Goal: Navigation & Orientation: Find specific page/section

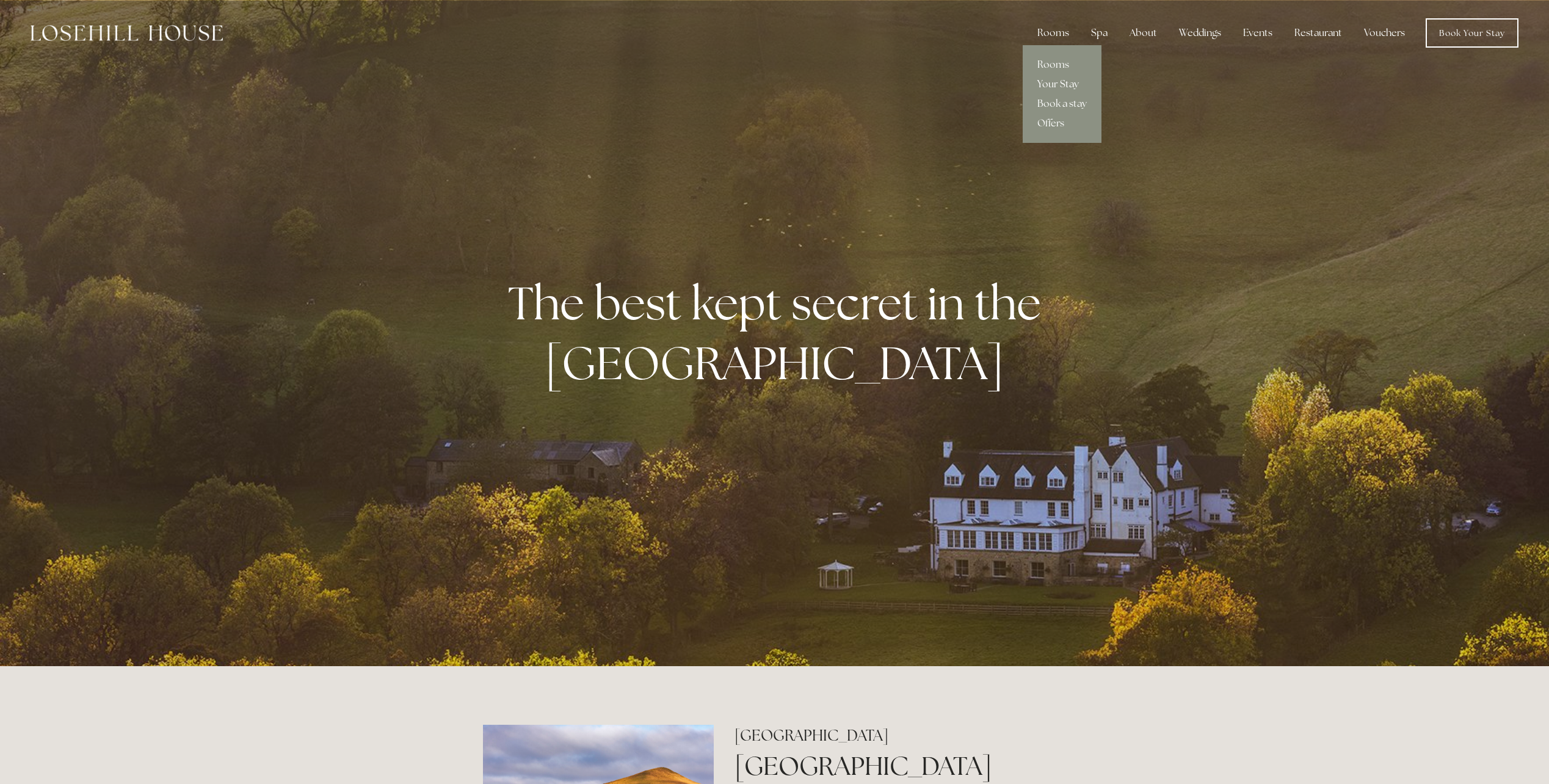
click at [1059, 78] on link "Your Stay" at bounding box center [1062, 85] width 79 height 19
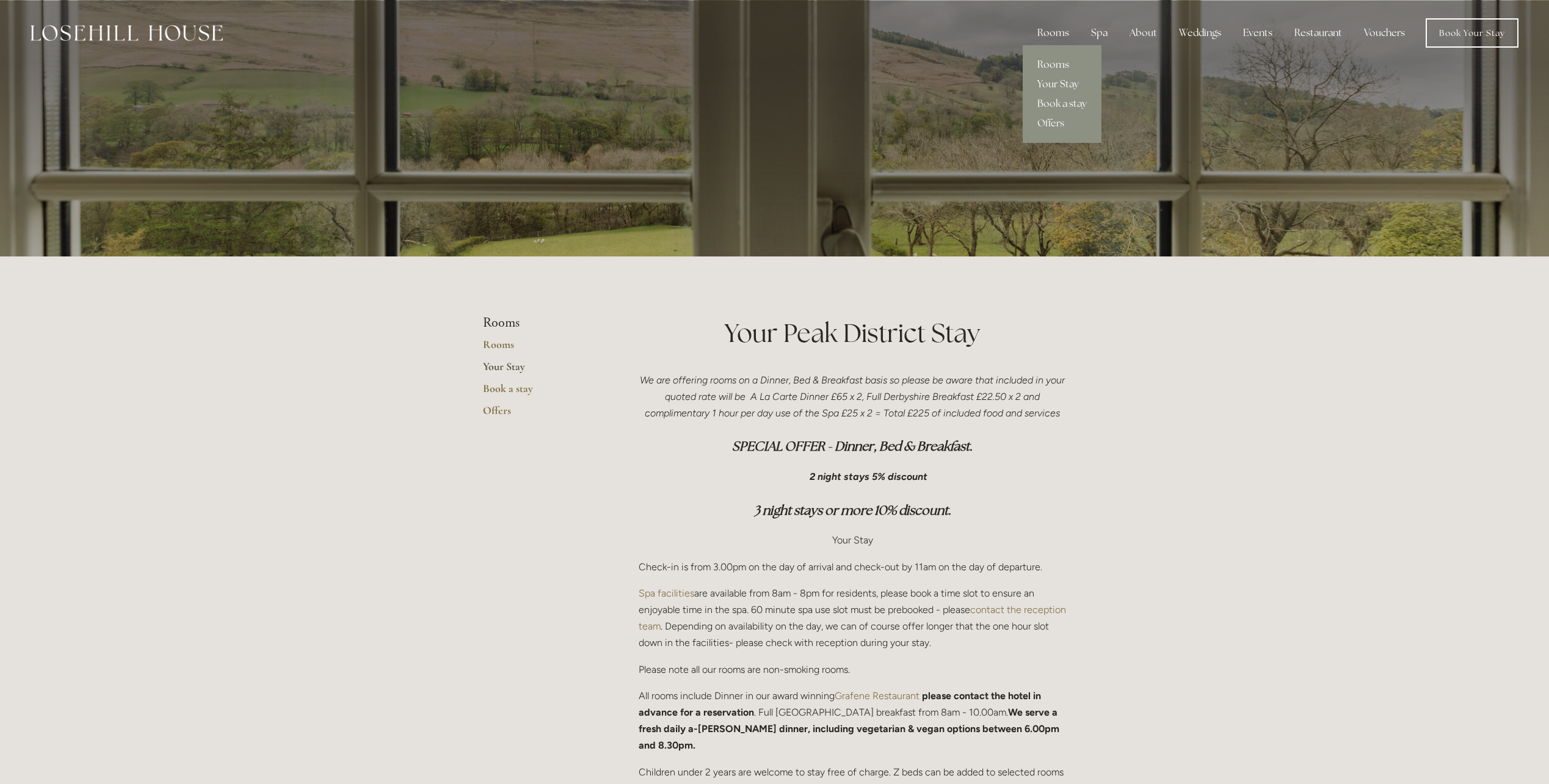
click at [1062, 59] on link "Rooms" at bounding box center [1062, 64] width 79 height 19
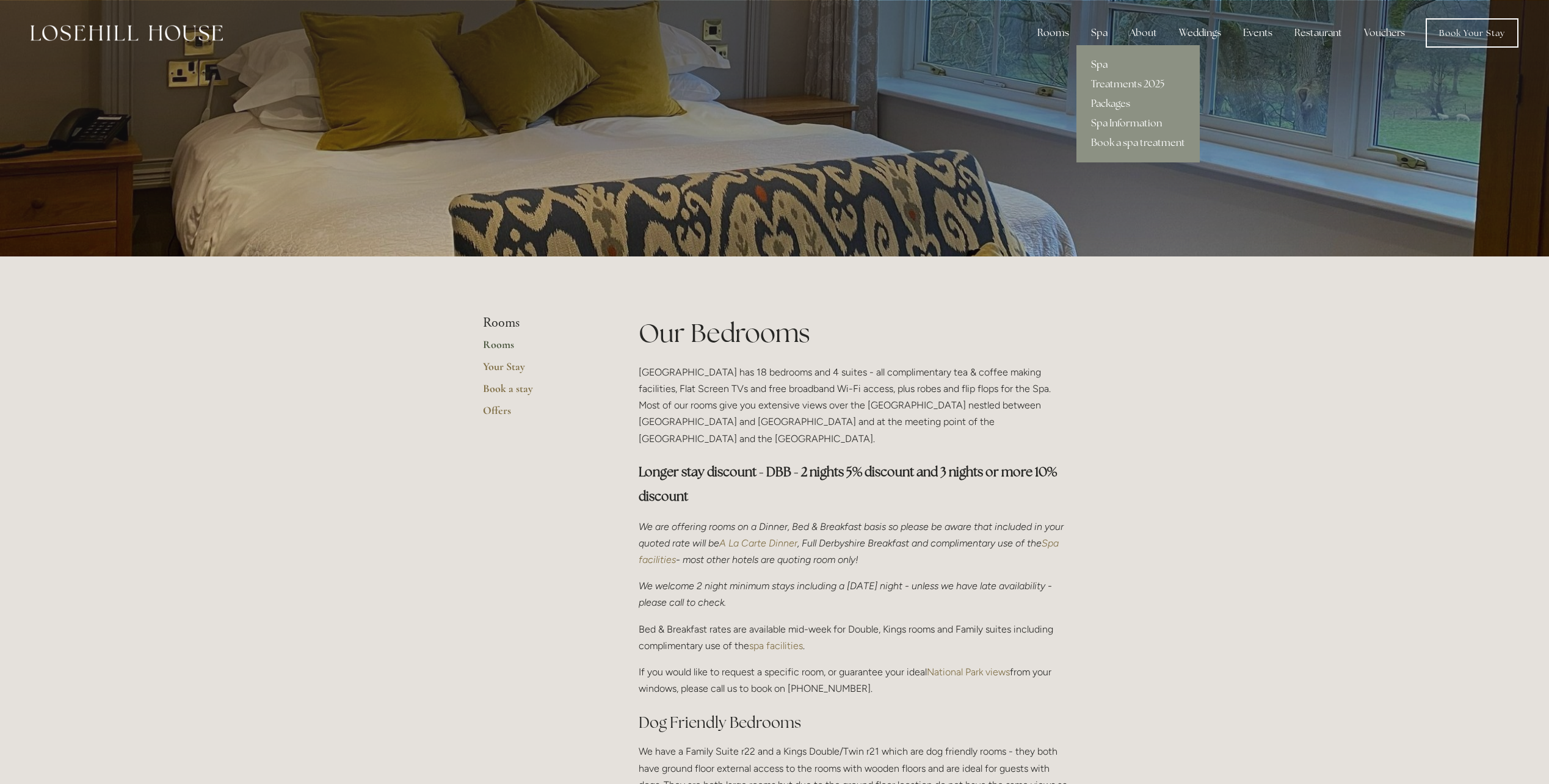
click at [1102, 63] on link "Spa" at bounding box center [1137, 64] width 124 height 19
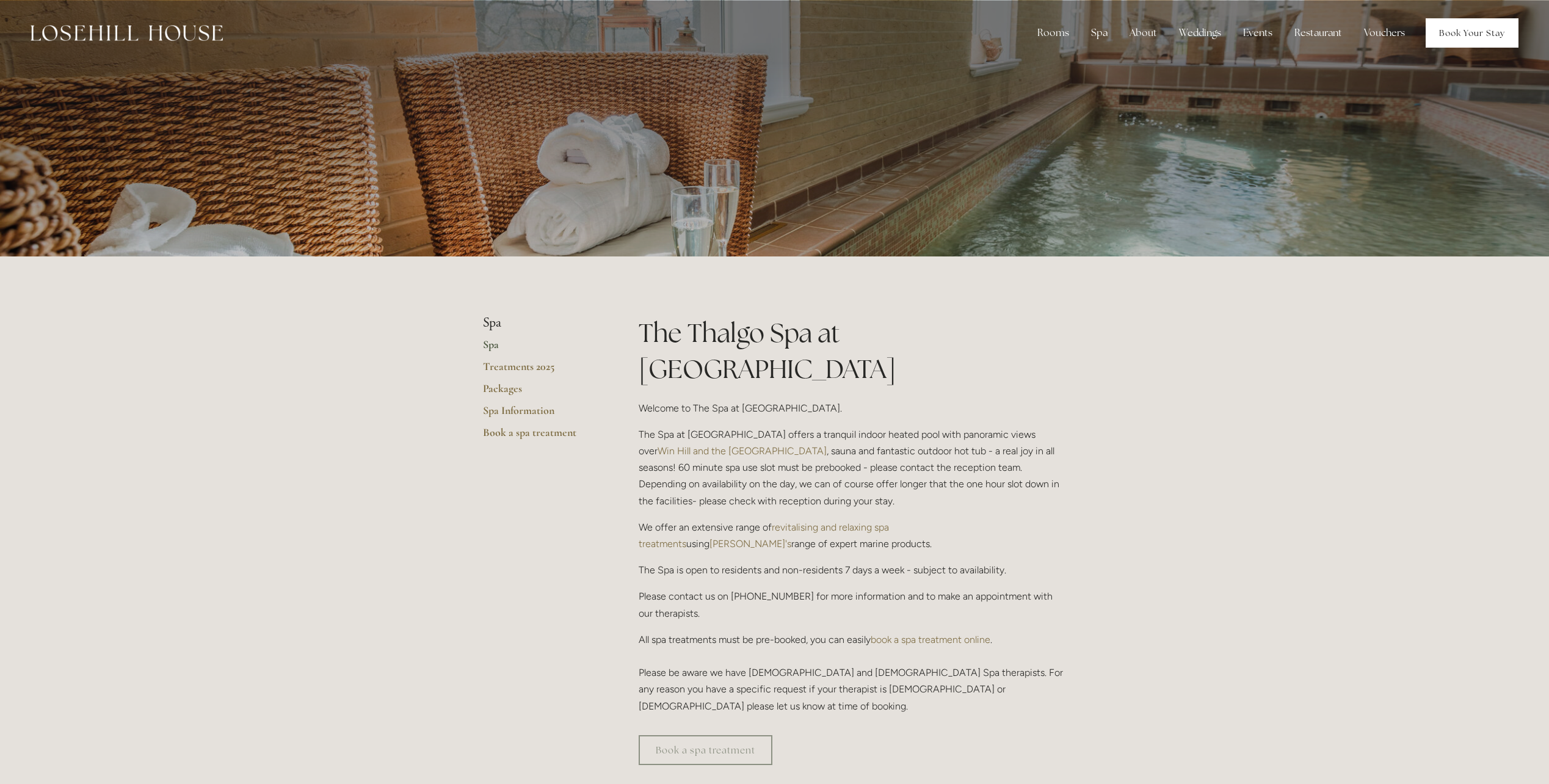
click at [1481, 44] on link "Book Your Stay" at bounding box center [1471, 33] width 92 height 29
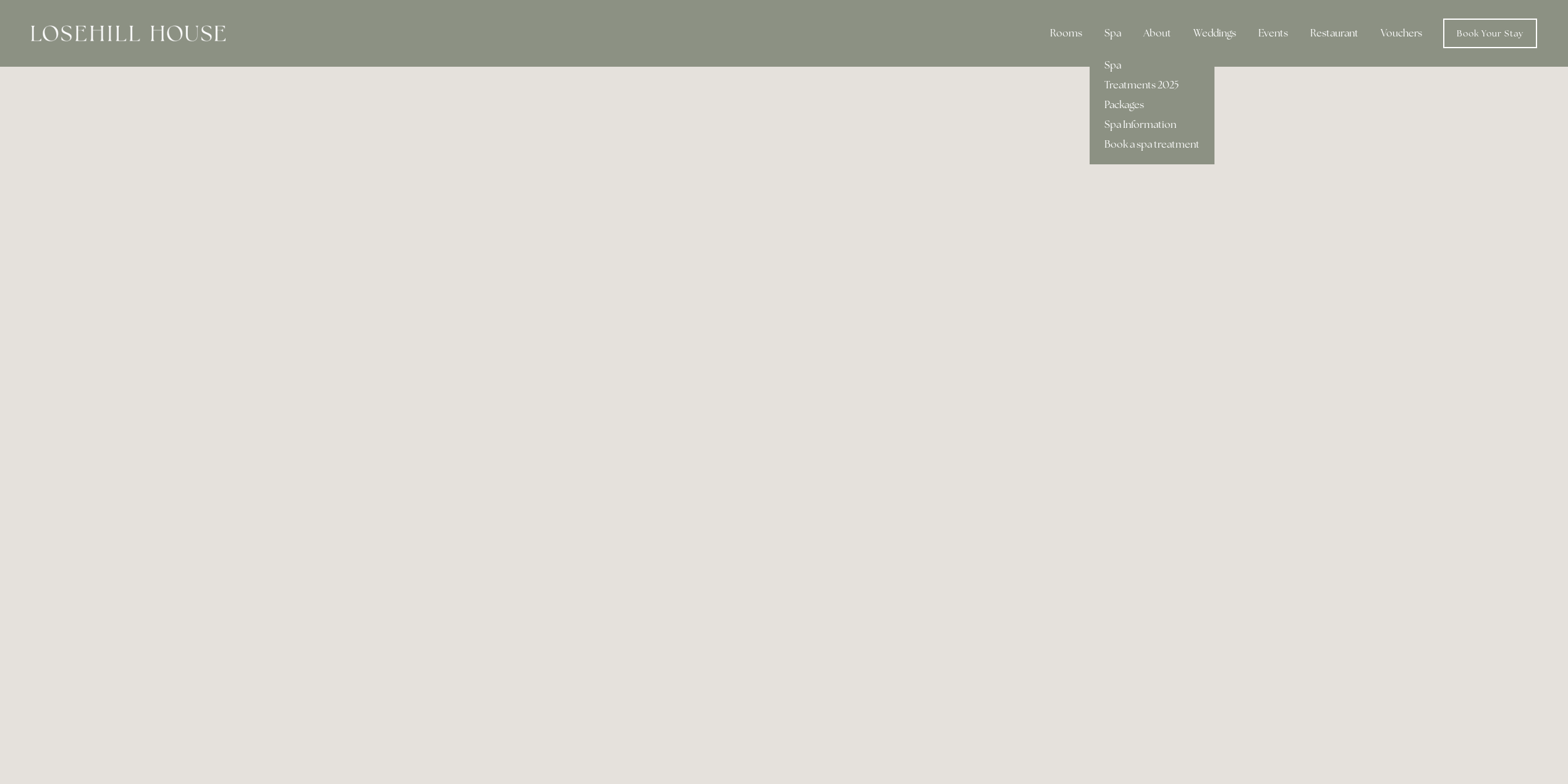
click at [1113, 63] on link "Spa" at bounding box center [1151, 65] width 125 height 20
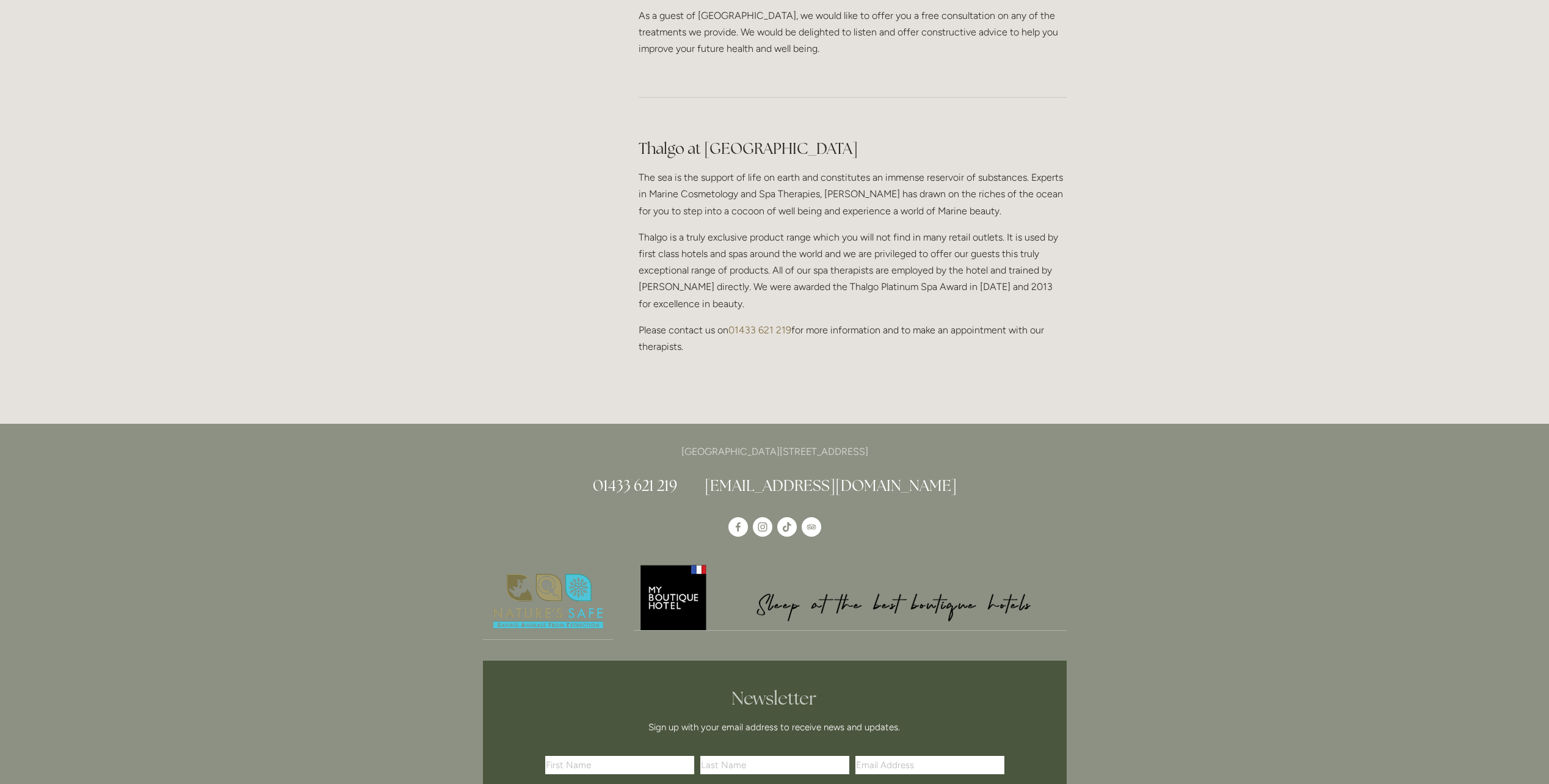
scroll to position [1038, 0]
